Goal: Task Accomplishment & Management: Complete application form

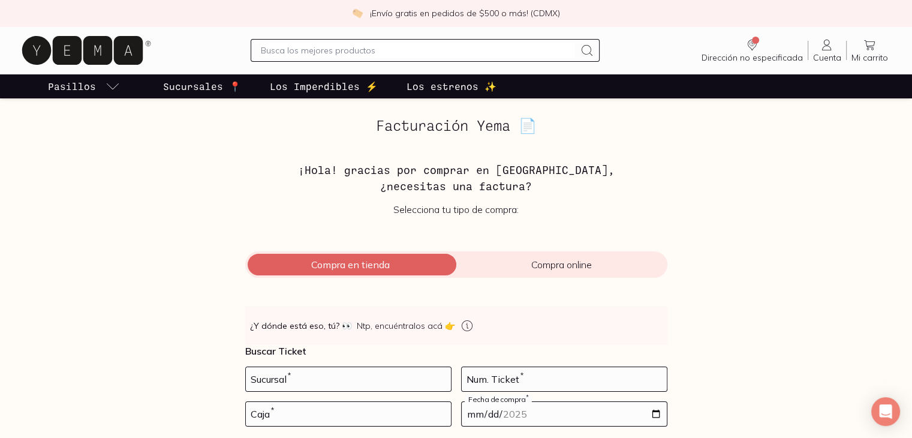
click at [374, 266] on span "Compra en tienda" at bounding box center [350, 265] width 211 height 12
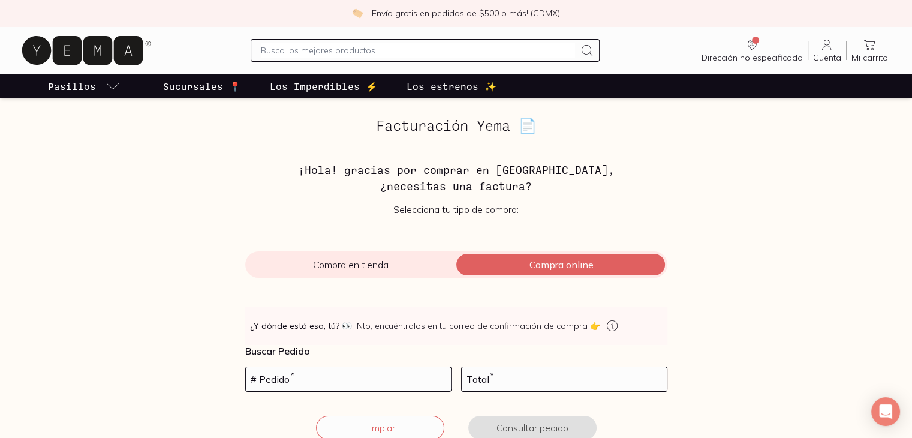
click at [365, 266] on span "Compra en tienda" at bounding box center [350, 265] width 211 height 12
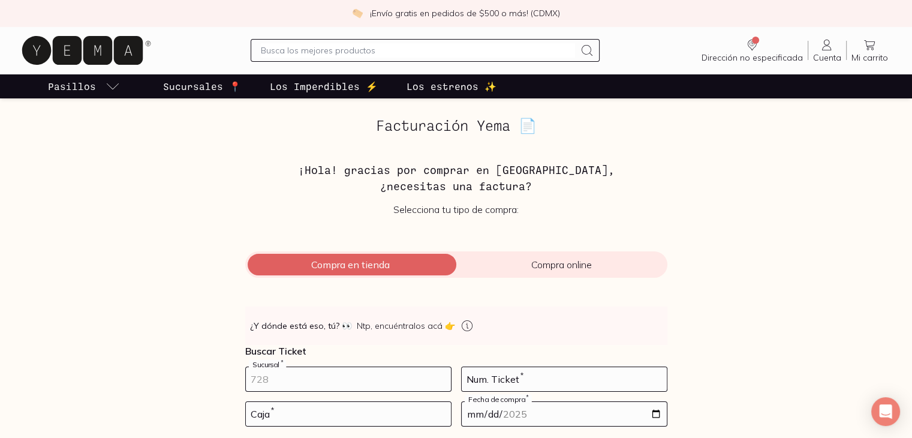
click at [300, 380] on input "number" at bounding box center [348, 379] width 205 height 24
type input "10001"
click at [510, 375] on input "number" at bounding box center [564, 379] width 205 height 24
type input "153"
click at [374, 418] on input "number" at bounding box center [348, 414] width 205 height 24
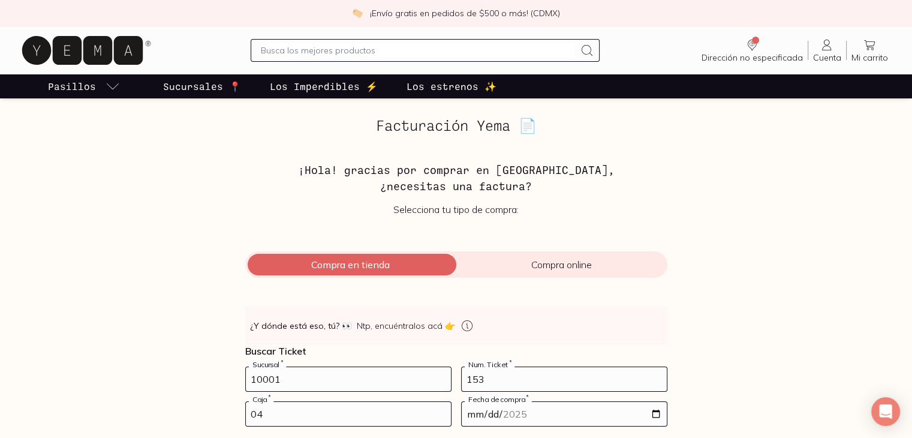
type input "04"
click at [478, 412] on input "date" at bounding box center [564, 414] width 205 height 24
type input "[DATE]"
click at [699, 408] on div "Facturación Yema 📄 ¡Hola! gracias por comprar en [GEOGRAPHIC_DATA], ¿necesitas …" at bounding box center [456, 303] width 825 height 371
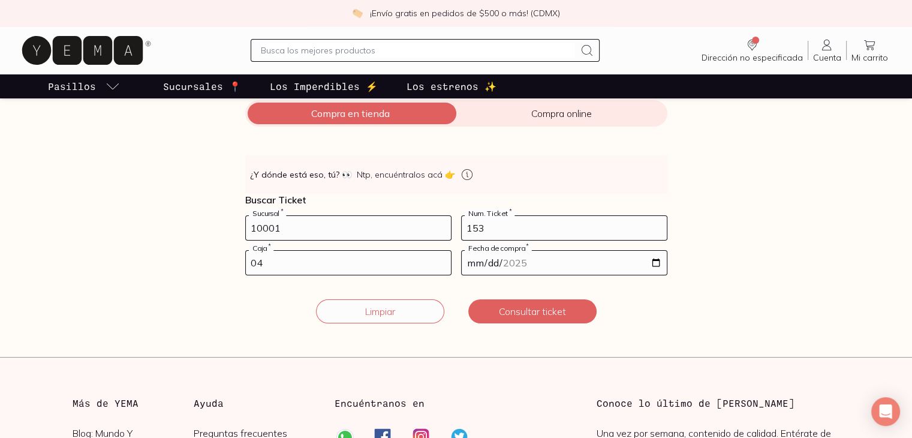
scroll to position [160, 0]
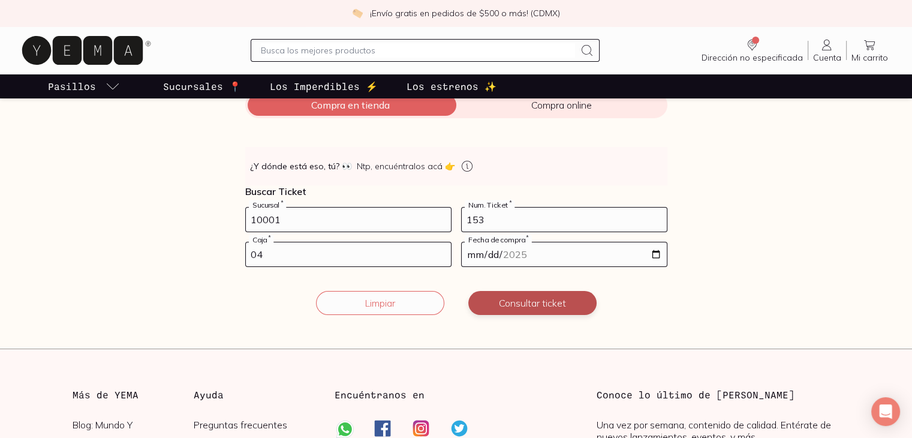
click at [524, 305] on button "Consultar ticket" at bounding box center [532, 303] width 128 height 24
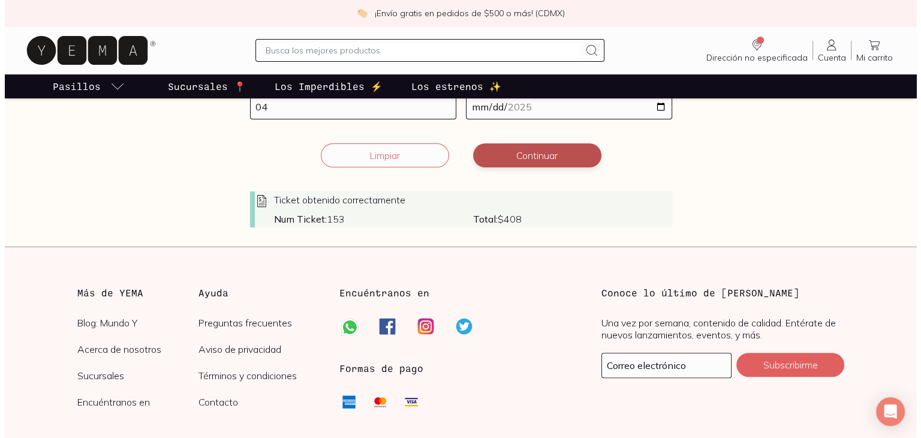
scroll to position [289, 0]
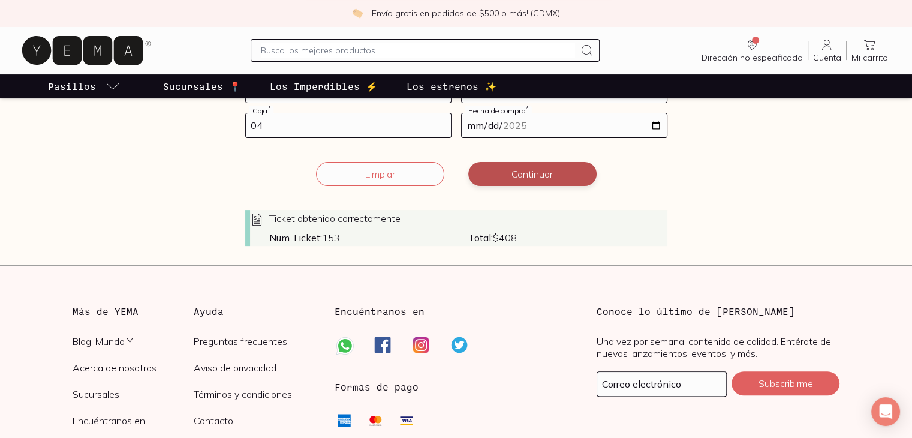
click at [537, 173] on button "Continuar" at bounding box center [532, 174] width 128 height 24
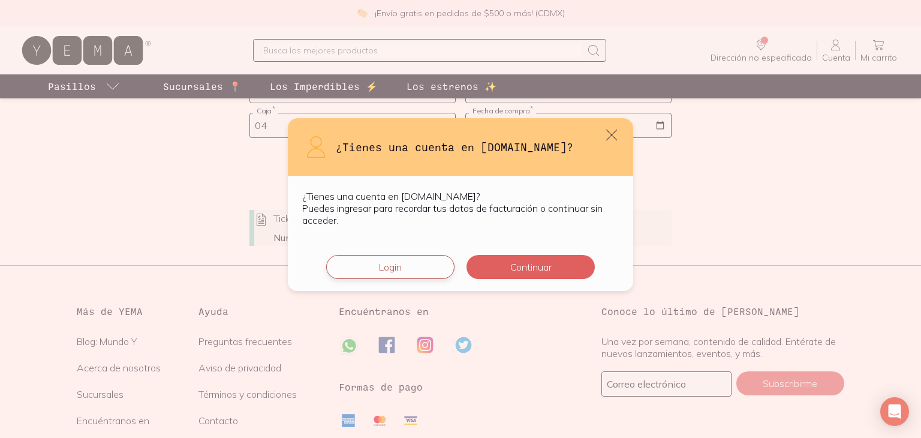
click at [398, 269] on button "Login" at bounding box center [390, 267] width 128 height 24
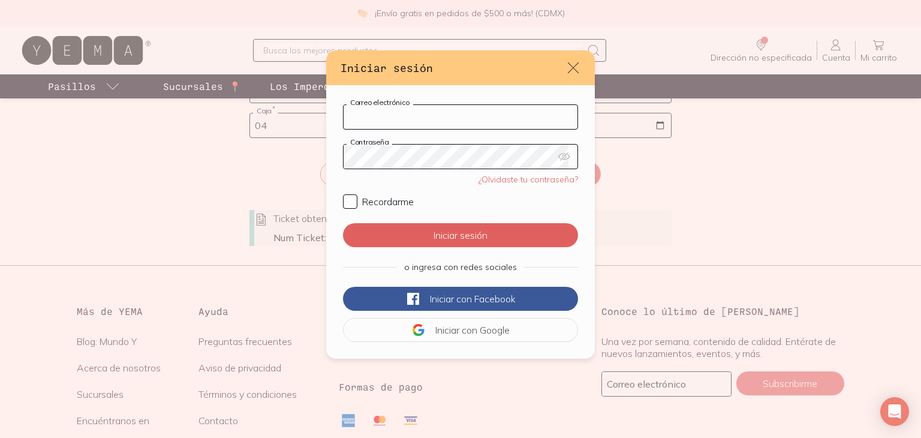
type input "[EMAIL_ADDRESS][DOMAIN_NAME]"
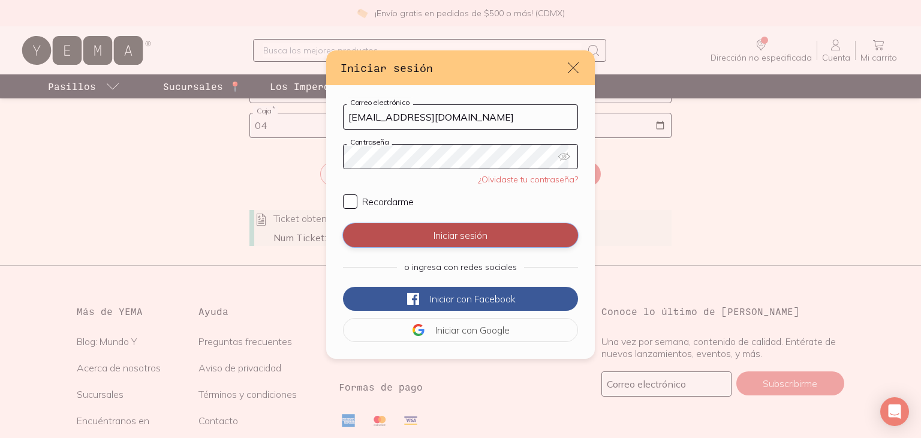
click at [449, 236] on button "Iniciar sesión" at bounding box center [460, 235] width 235 height 24
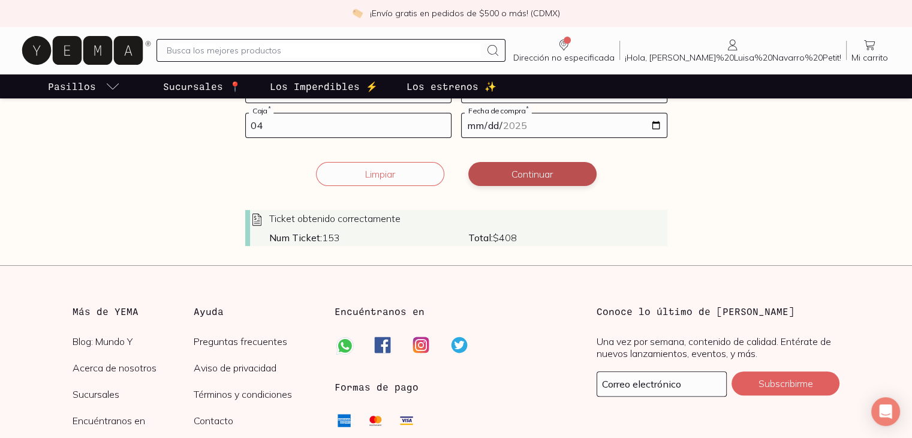
click at [539, 172] on button "Continuar" at bounding box center [532, 174] width 128 height 24
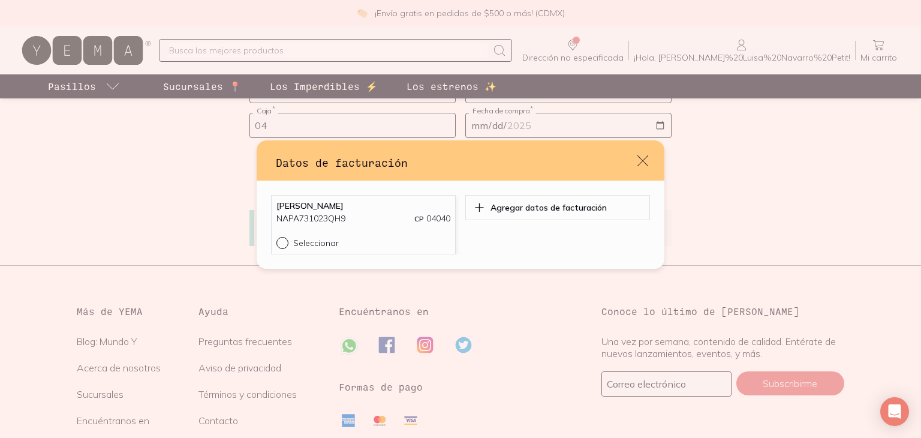
click at [285, 241] on input "Seleccionar" at bounding box center [282, 242] width 10 height 10
radio input "true"
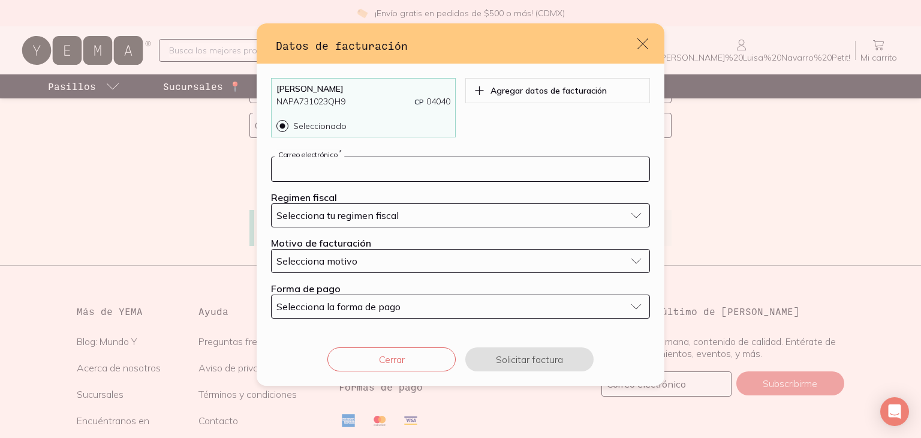
click at [338, 171] on input "default" at bounding box center [461, 169] width 378 height 24
type input "[EMAIL_ADDRESS][DOMAIN_NAME]"
click at [370, 217] on span "Selecciona tu regimen fiscal" at bounding box center [338, 215] width 122 height 12
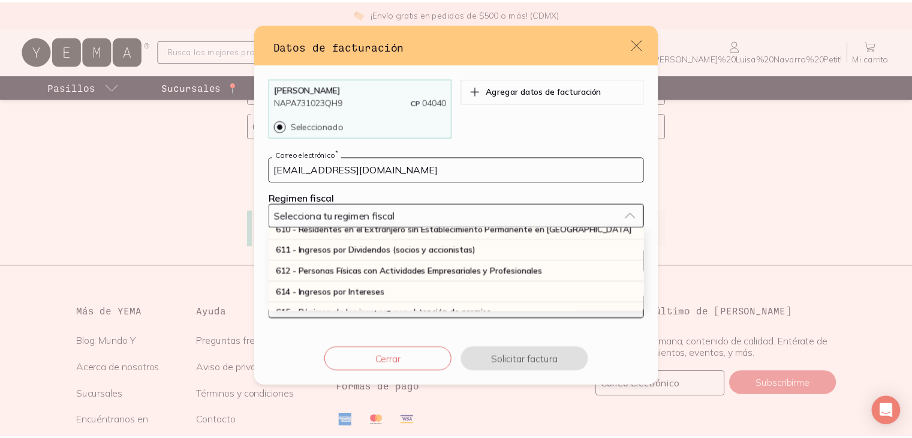
scroll to position [160, 0]
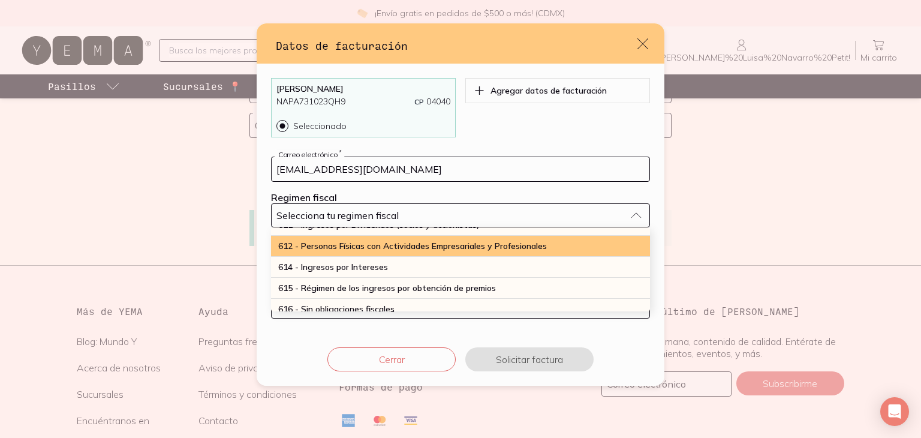
click at [363, 247] on span "612 - Personas Físicas con Actividades Empresariales y Profesionales" at bounding box center [412, 246] width 269 height 11
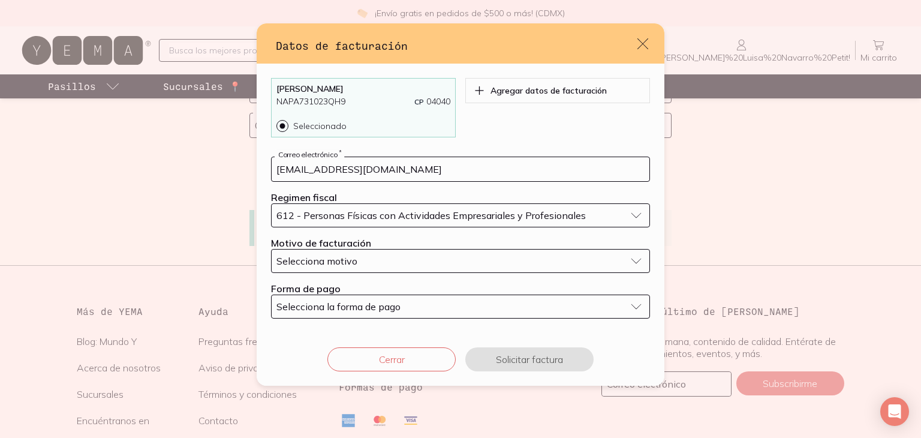
click at [362, 258] on div "Selecciona motivo" at bounding box center [451, 261] width 349 height 12
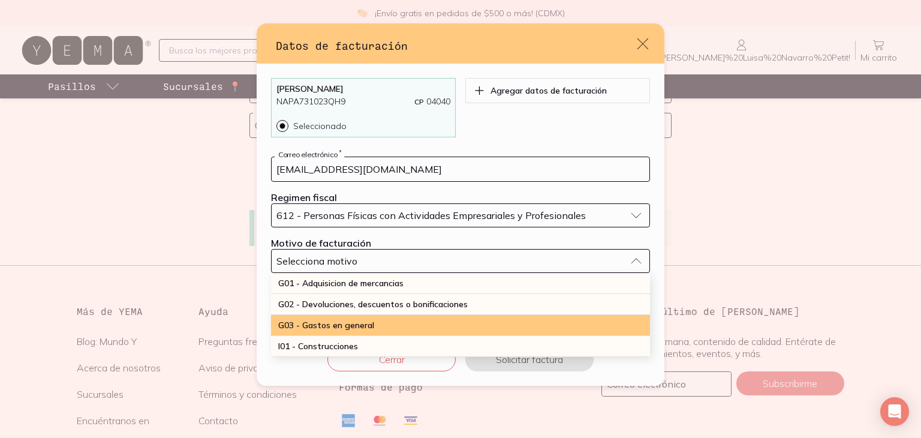
click at [355, 322] on span "G03 - Gastos en general" at bounding box center [326, 325] width 96 height 11
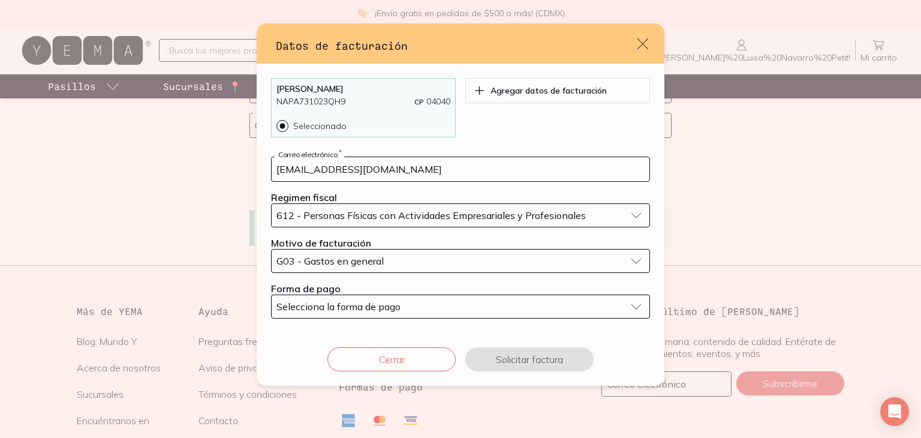
click at [355, 305] on span "Selecciona la forma de pago" at bounding box center [339, 307] width 124 height 12
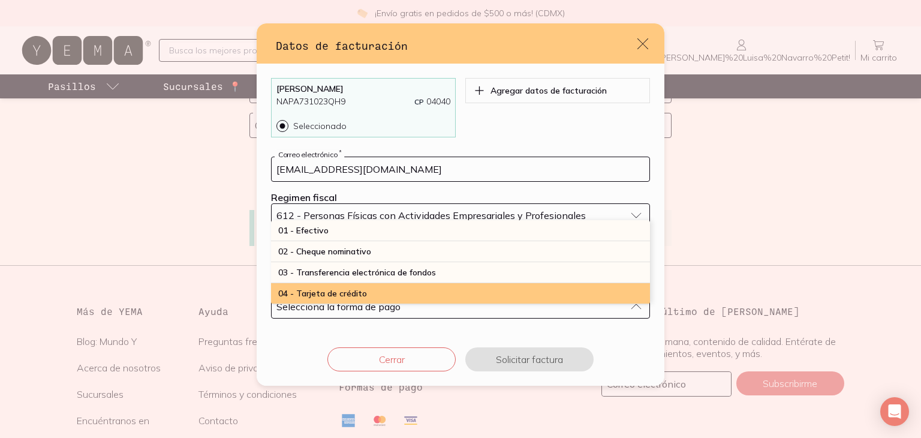
click at [357, 292] on span "04 - Tarjeta de crédito" at bounding box center [322, 293] width 89 height 11
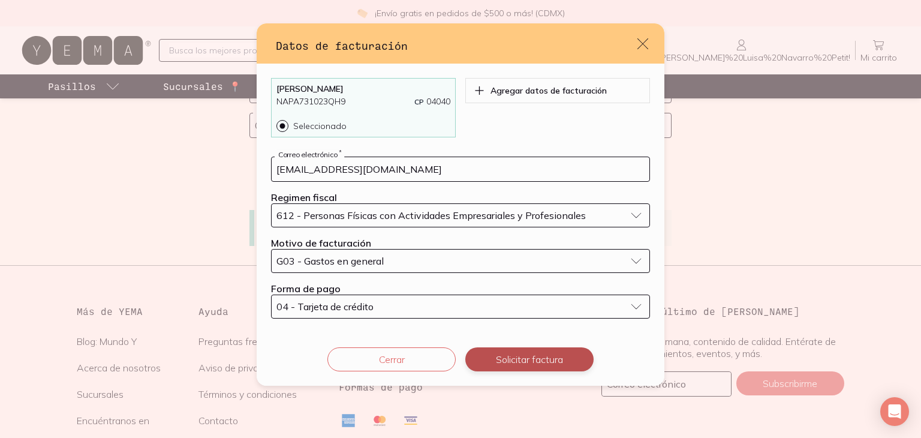
click at [503, 362] on button "Solicitar factura" at bounding box center [529, 359] width 128 height 24
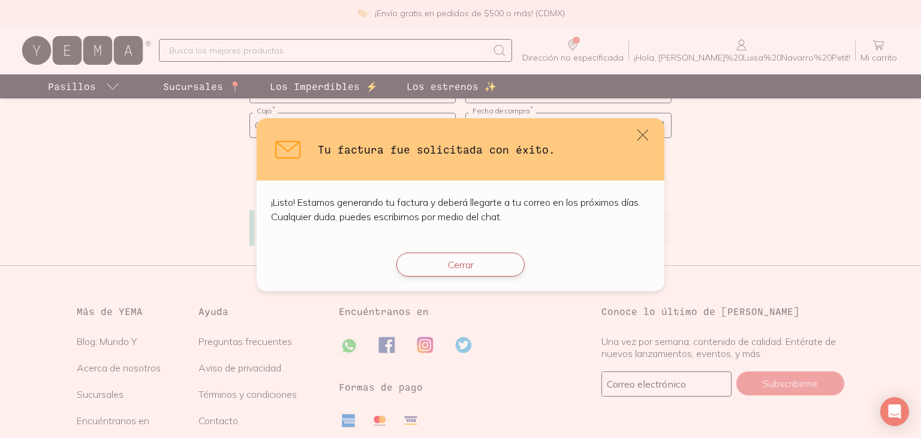
click at [463, 263] on button "Cerrar" at bounding box center [460, 265] width 128 height 24
